Goal: Task Accomplishment & Management: Manage account settings

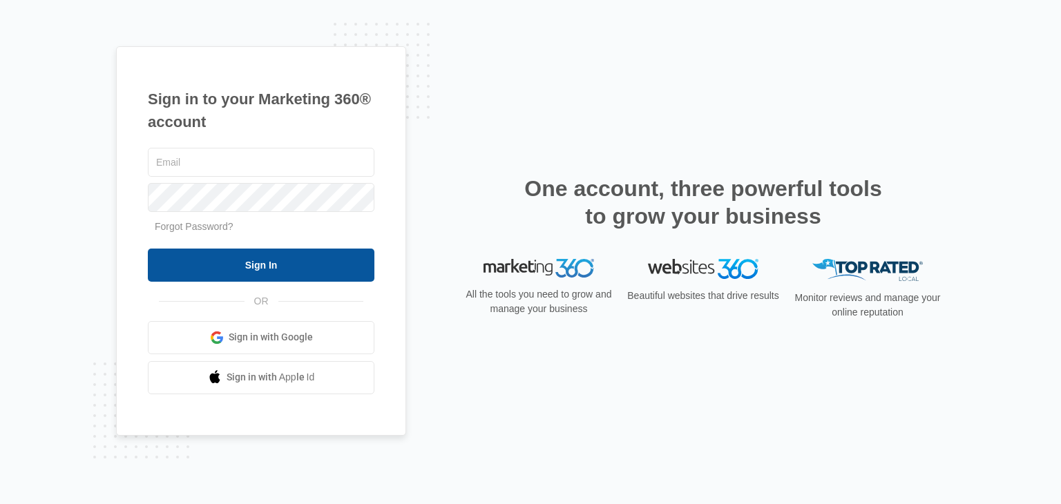
type input "[PERSON_NAME][EMAIL_ADDRESS][DOMAIN_NAME]"
click at [285, 269] on input "Sign In" at bounding box center [261, 265] width 227 height 33
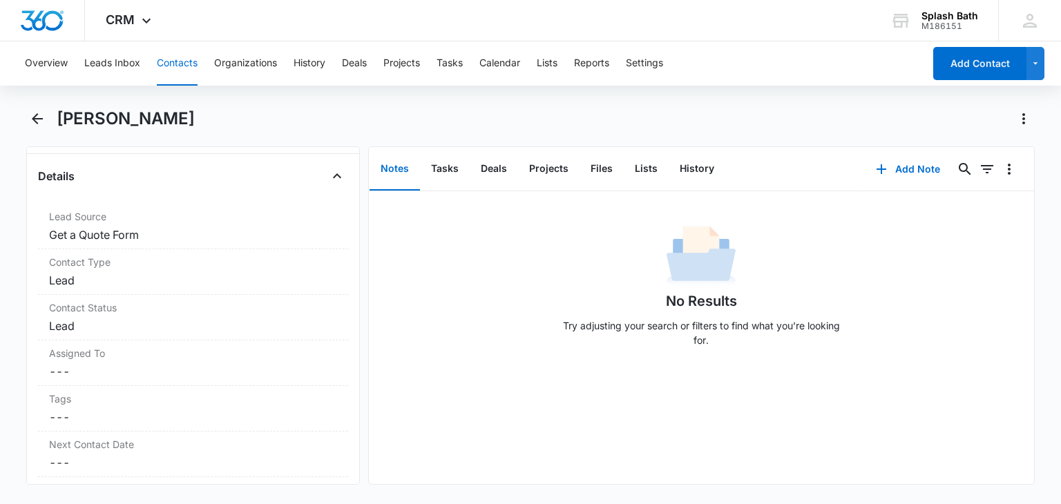
scroll to position [553, 0]
click at [160, 187] on dd "Cancel Save Changes Get a Quote Form" at bounding box center [192, 185] width 287 height 17
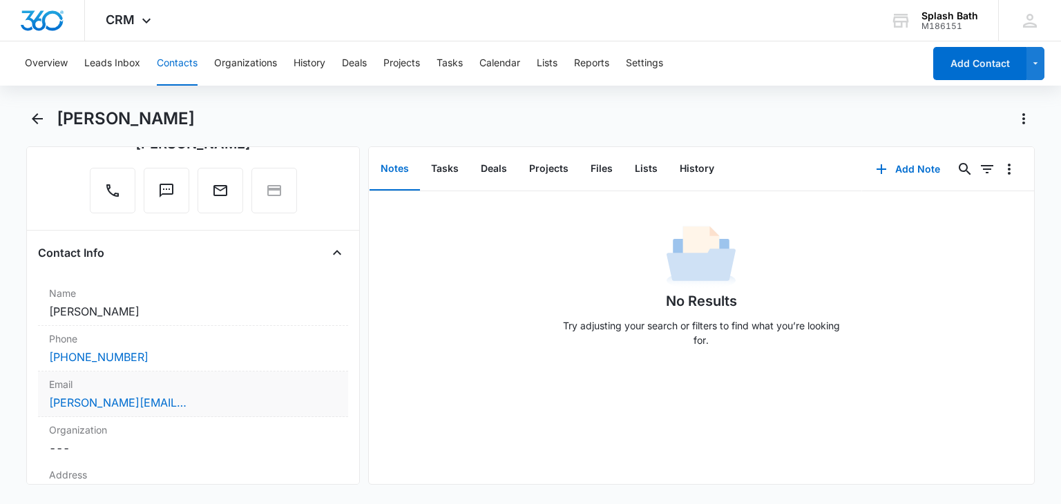
scroll to position [0, 0]
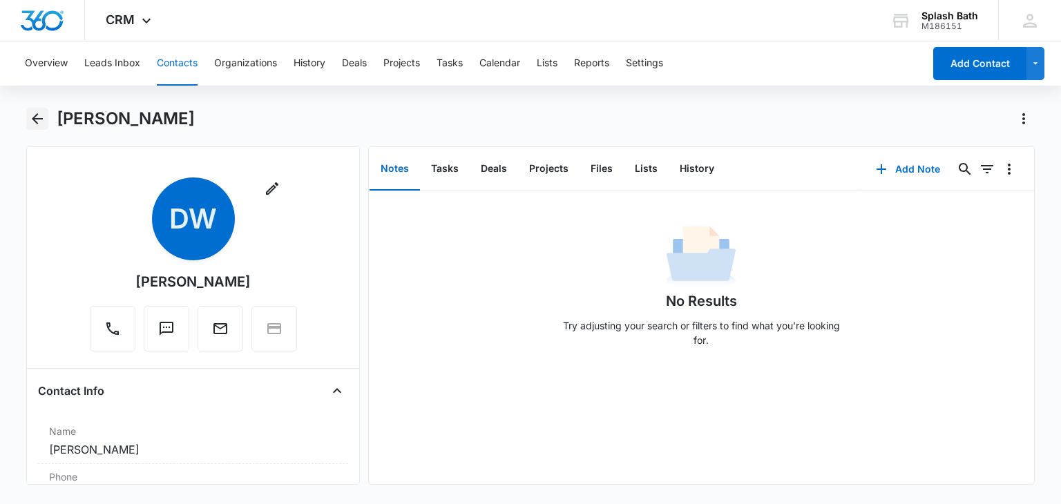
click at [41, 116] on icon "Back" at bounding box center [37, 119] width 17 height 17
